Goal: Navigation & Orientation: Find specific page/section

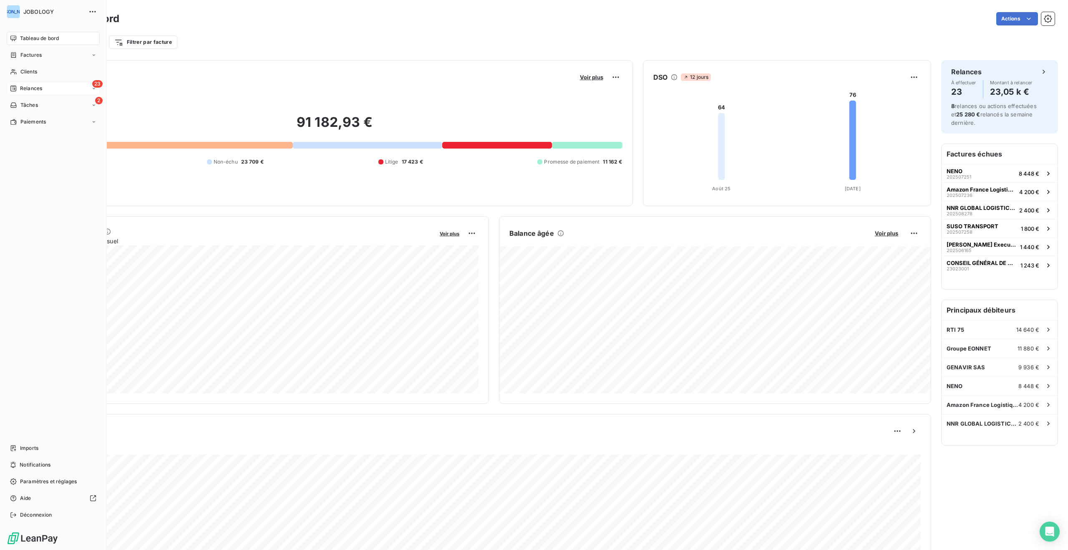
click at [53, 83] on div "23 Relances" at bounding box center [53, 88] width 93 height 13
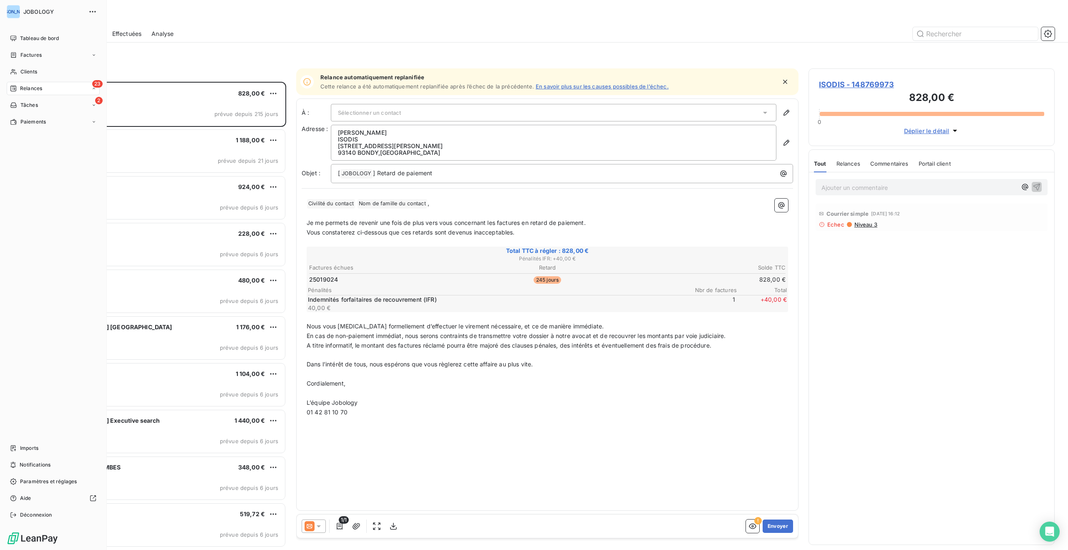
scroll to position [468, 246]
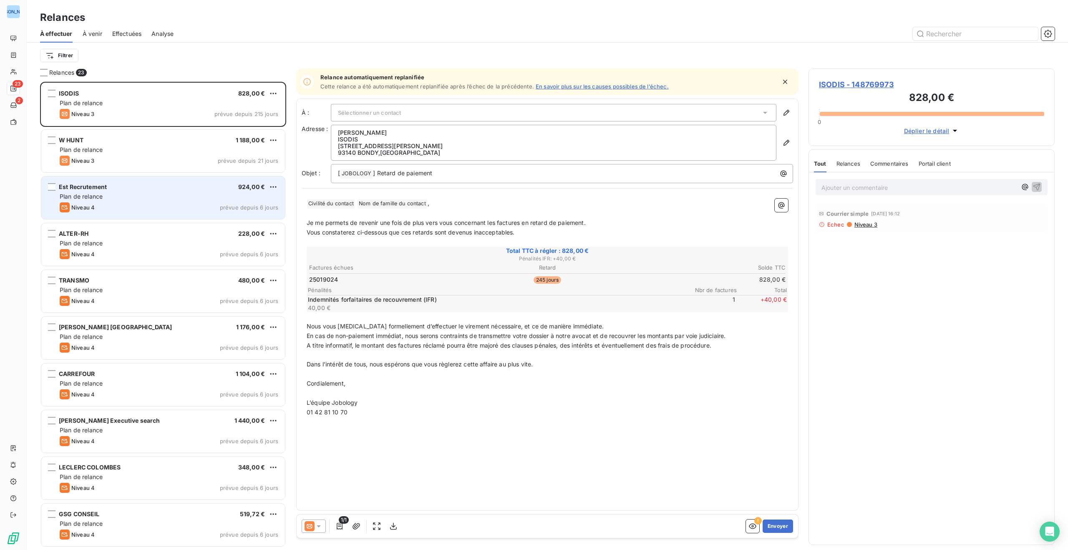
click at [213, 186] on div "Est Recrutement 924,00 €" at bounding box center [169, 187] width 219 height 8
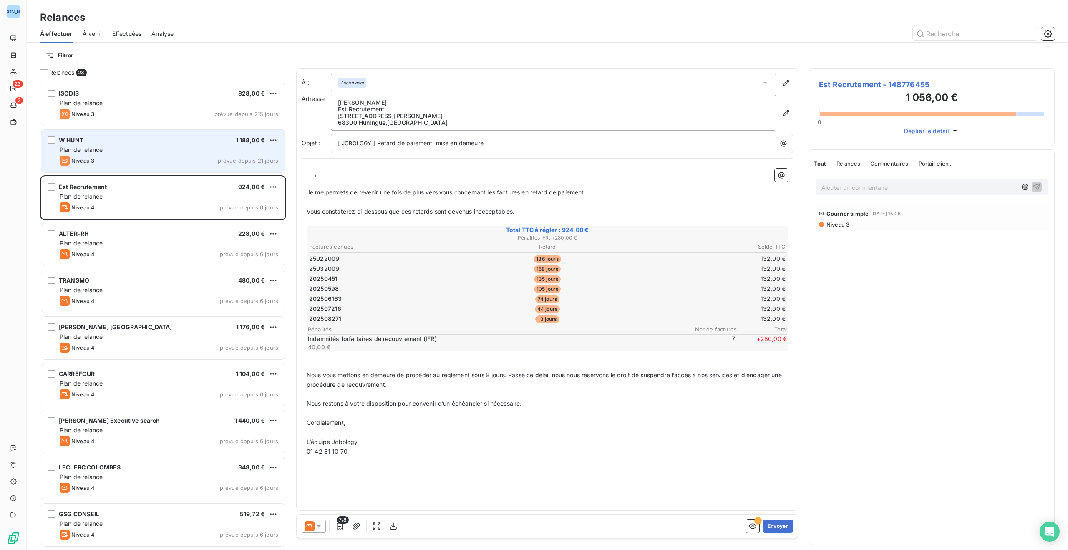
click at [204, 154] on div "W HUNT 1 188,00 € Plan de relance Niveau 3 prévue depuis 21 jours" at bounding box center [163, 151] width 244 height 43
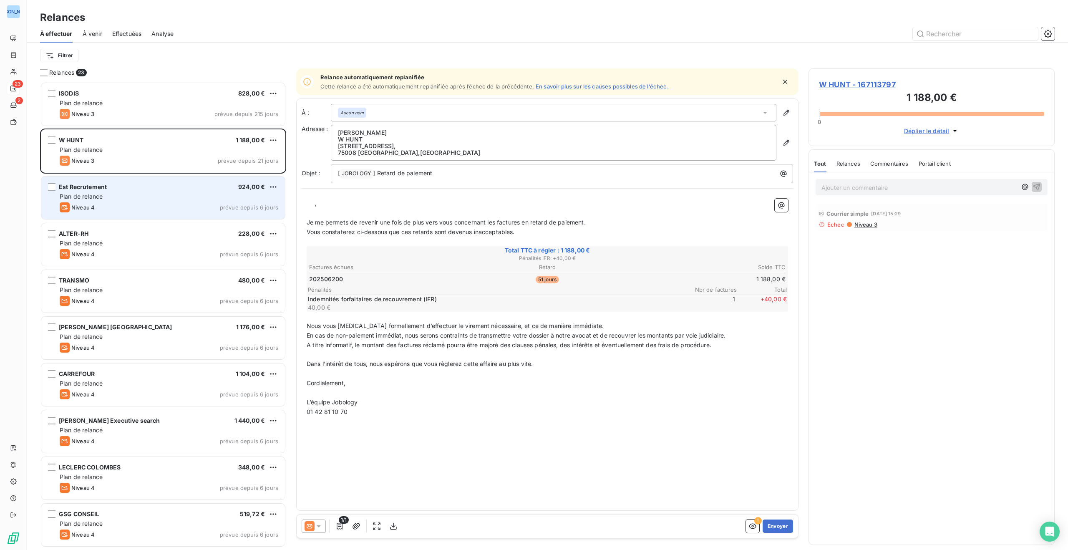
click at [204, 212] on div "Est Recrutement 924,00 € Plan de relance Niveau 4 prévue depuis 6 jours" at bounding box center [163, 197] width 244 height 43
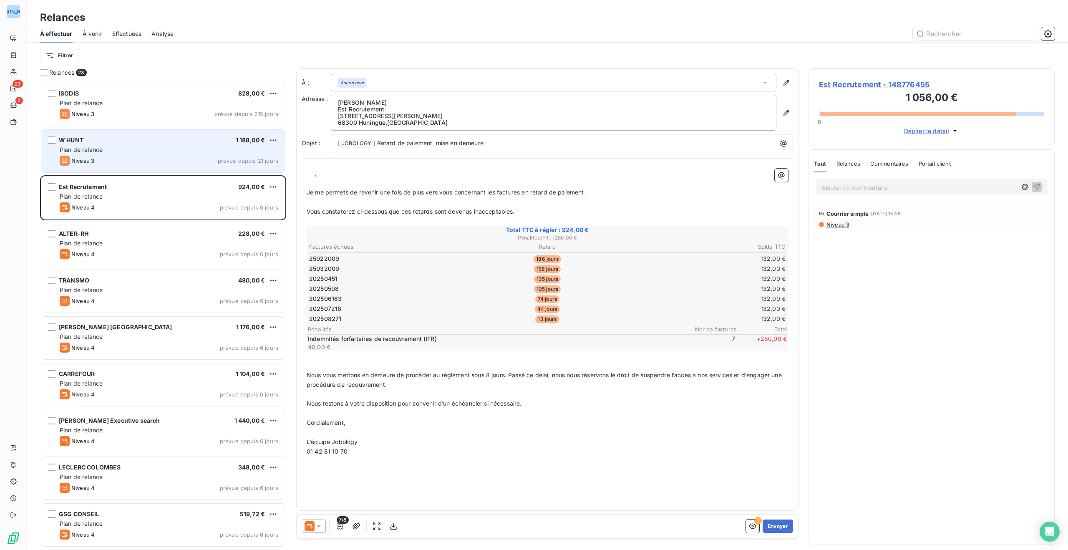
click at [196, 158] on div "Niveau 3 prévue depuis 21 jours" at bounding box center [169, 161] width 219 height 10
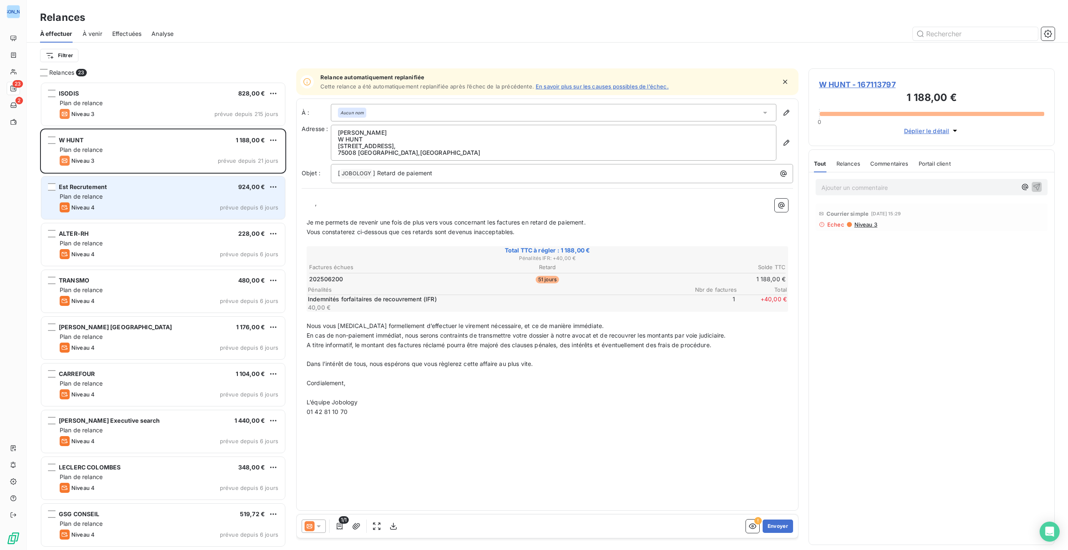
click at [192, 204] on div "Niveau 4 prévue depuis 6 jours" at bounding box center [169, 207] width 219 height 10
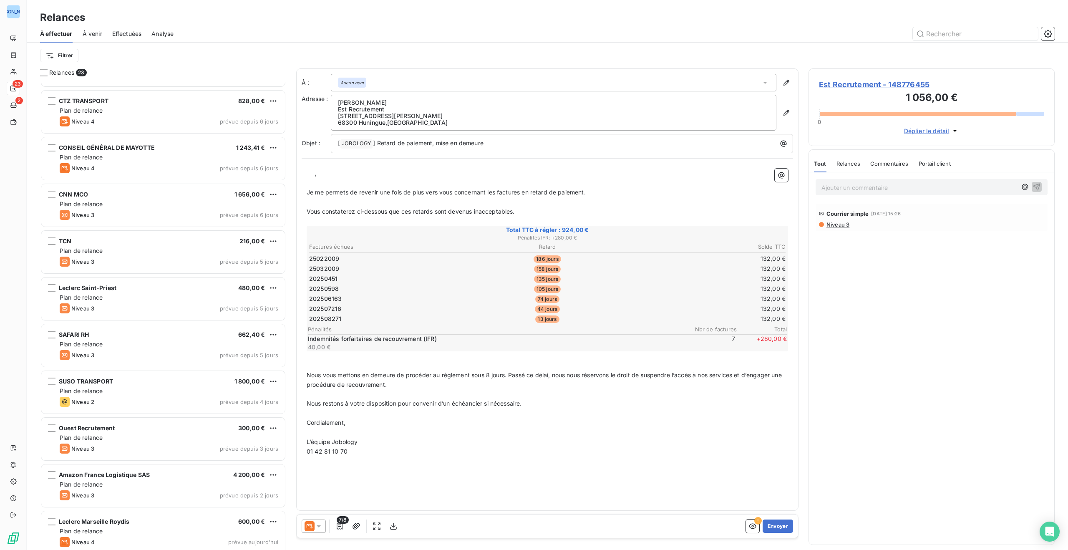
scroll to position [607, 0]
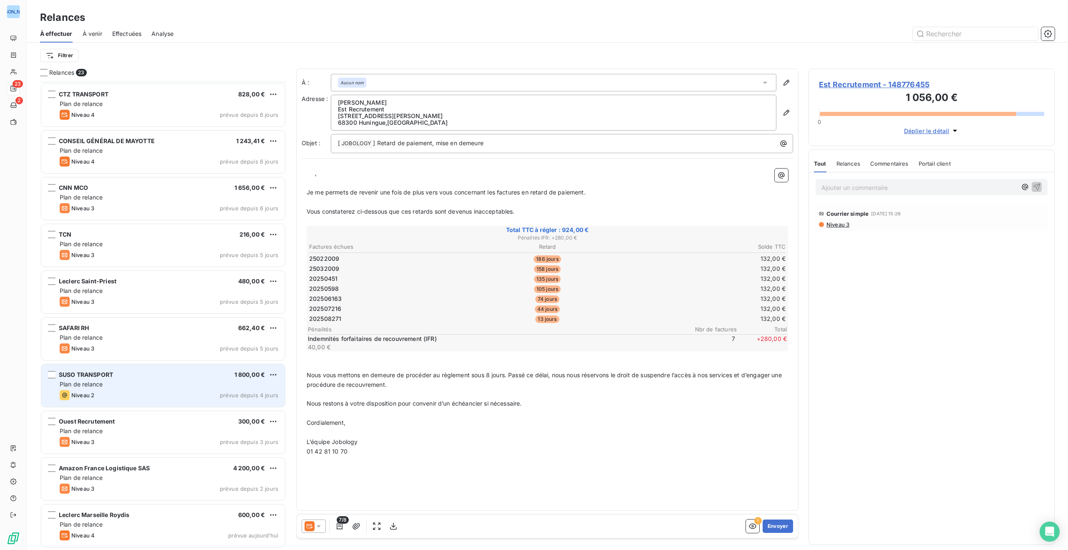
click at [162, 380] on div "Plan de relance" at bounding box center [169, 384] width 219 height 8
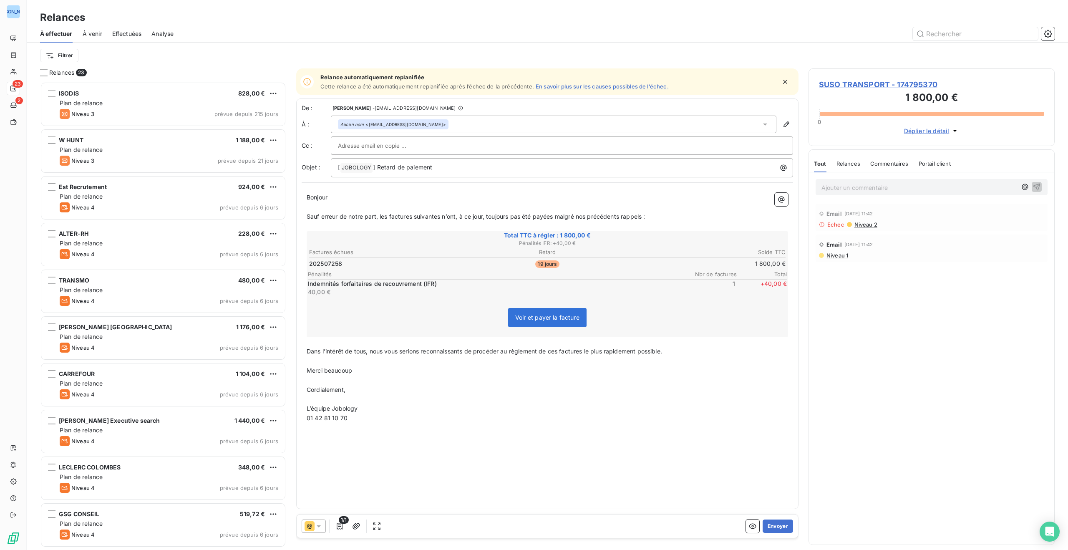
click at [96, 31] on span "À venir" at bounding box center [93, 34] width 20 height 8
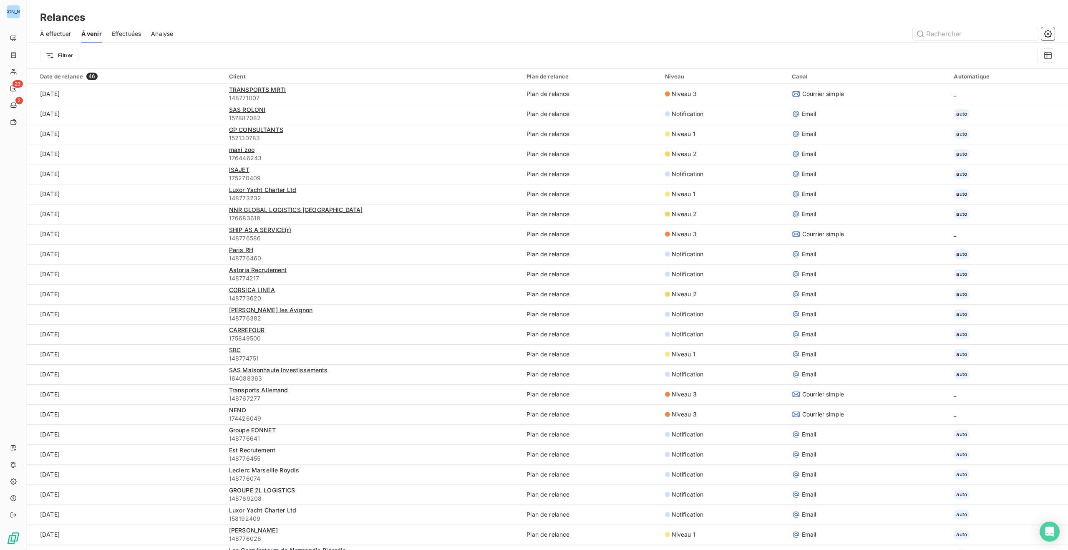
click at [131, 31] on span "Effectuées" at bounding box center [127, 34] width 30 height 8
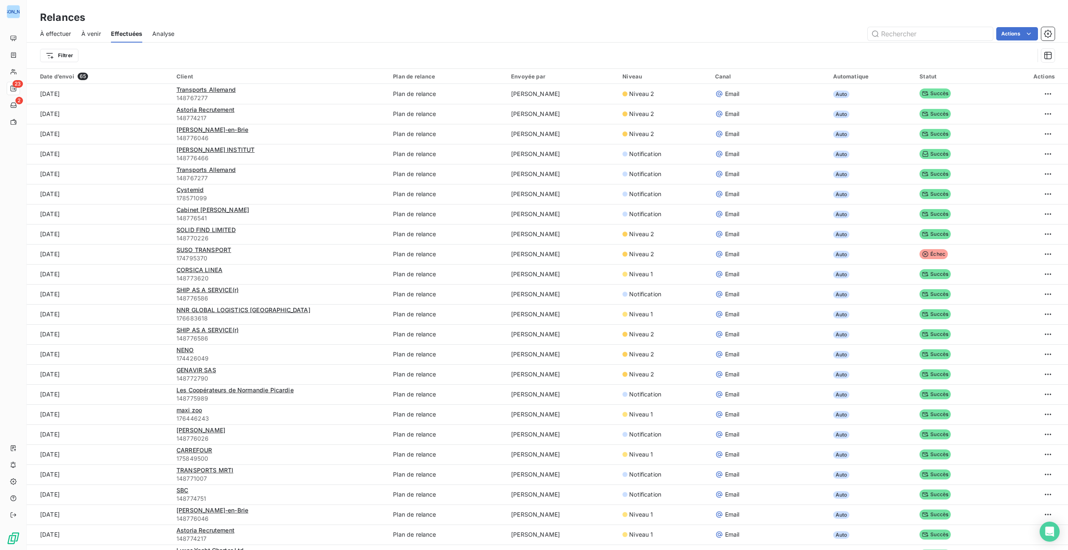
click at [170, 30] on span "Analyse" at bounding box center [163, 34] width 22 height 8
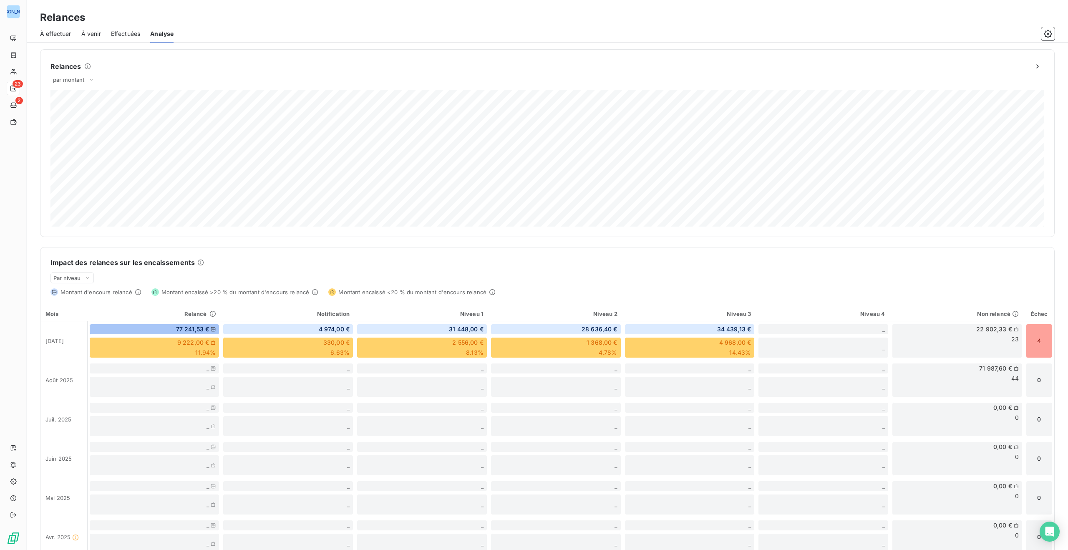
click at [60, 33] on span "À effectuer" at bounding box center [55, 34] width 31 height 8
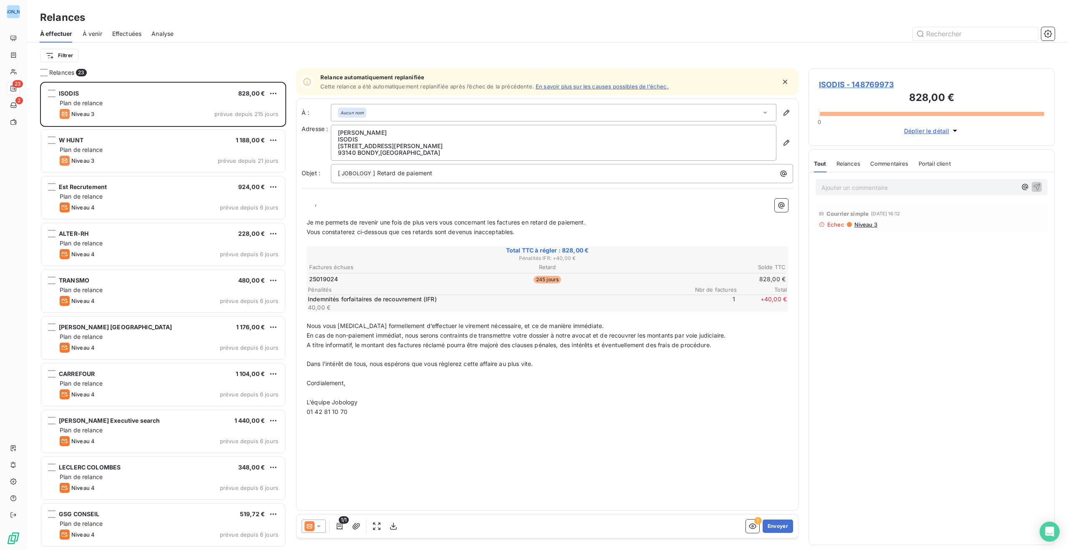
scroll to position [468, 246]
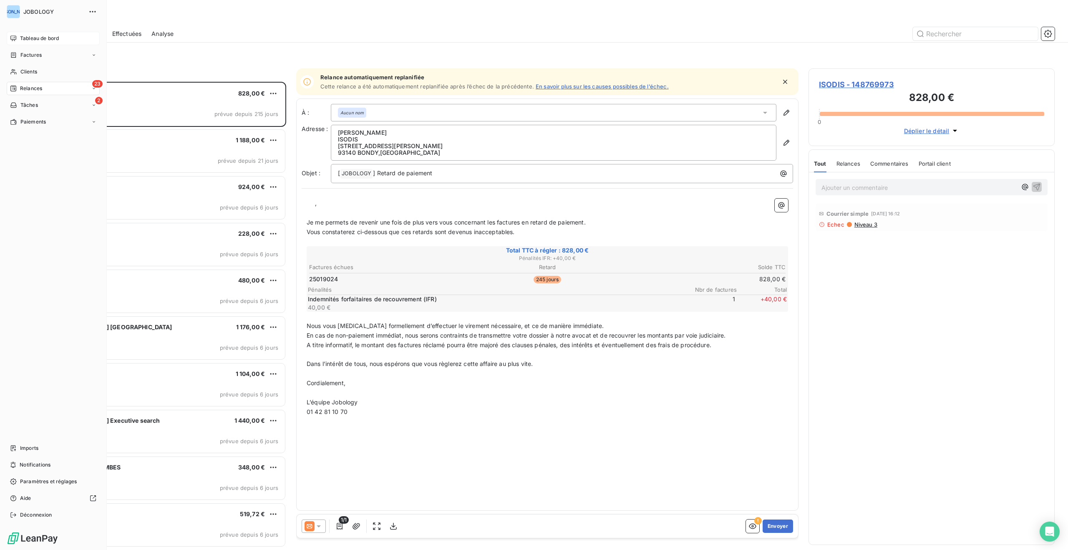
click at [23, 36] on span "Tableau de bord" at bounding box center [39, 39] width 39 height 8
